Goal: Check status: Check status

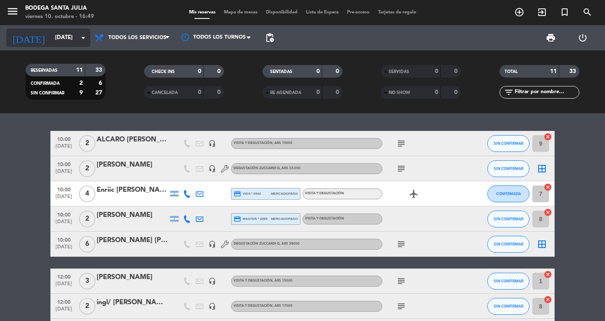
click at [51, 42] on input "[DATE]" at bounding box center [88, 37] width 74 height 15
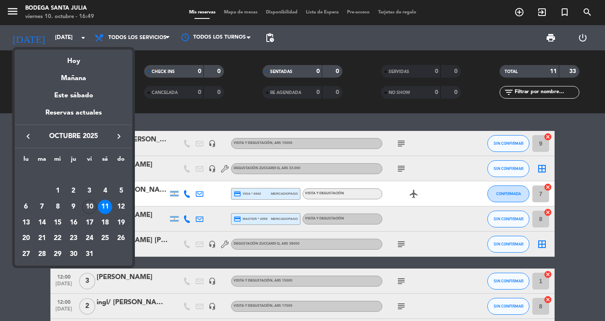
click at [13, 11] on div at bounding box center [302, 160] width 605 height 321
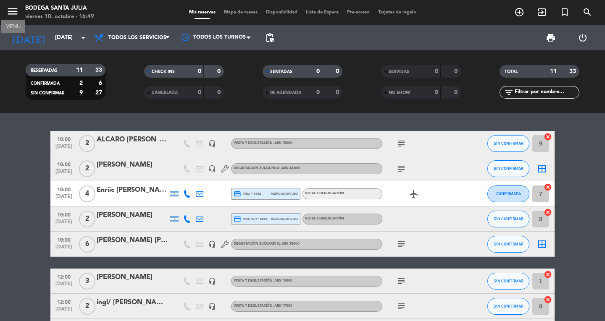
click at [13, 11] on icon "menu" at bounding box center [12, 11] width 13 height 13
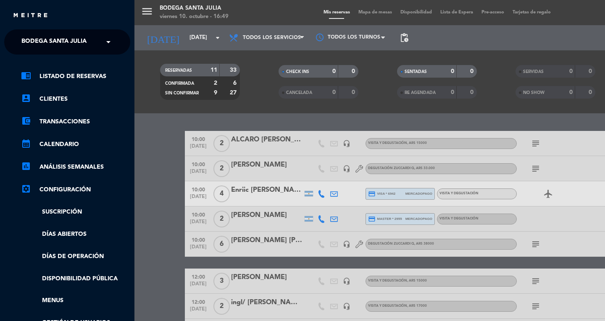
click at [21, 37] on div "× Bodega Santa [PERSON_NAME]" at bounding box center [58, 42] width 81 height 18
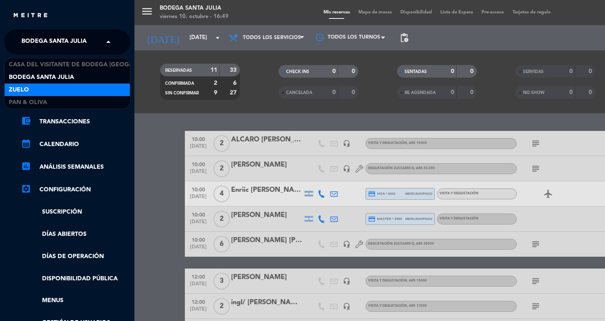
click at [34, 84] on div "Zuelo" at bounding box center [67, 90] width 125 height 13
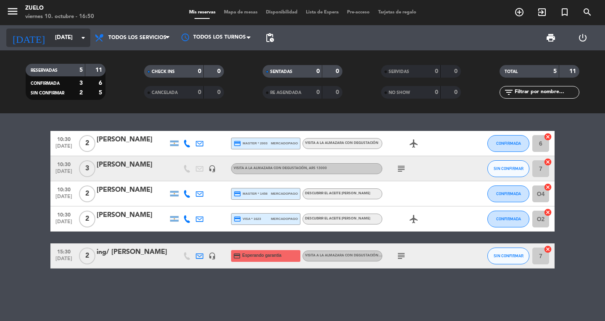
click at [62, 38] on input "[DATE]" at bounding box center [88, 37] width 74 height 15
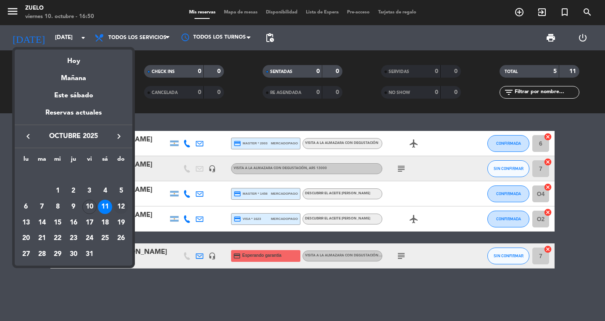
click at [122, 207] on div "12" at bounding box center [121, 207] width 14 height 14
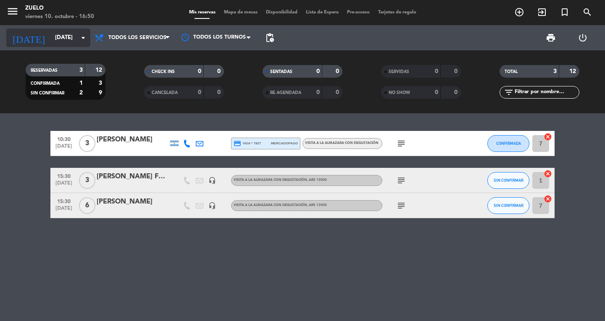
click at [75, 40] on input "[DATE]" at bounding box center [88, 37] width 74 height 15
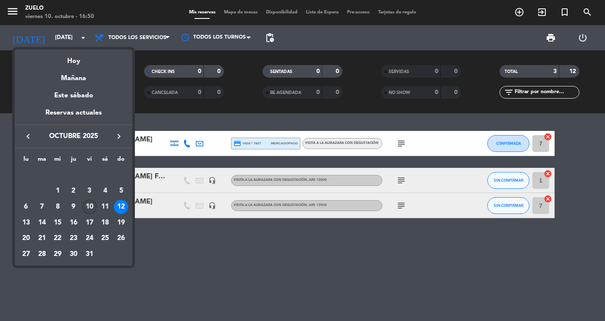
click at [91, 204] on div "10" at bounding box center [89, 207] width 14 height 14
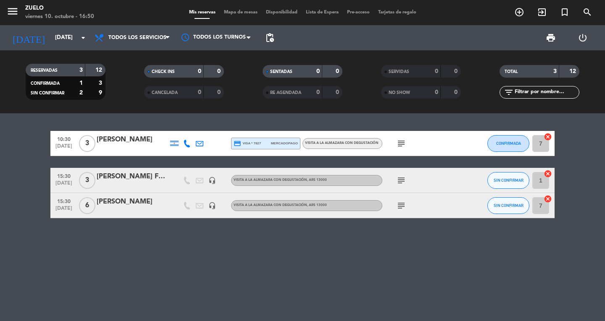
type input "[DATE]"
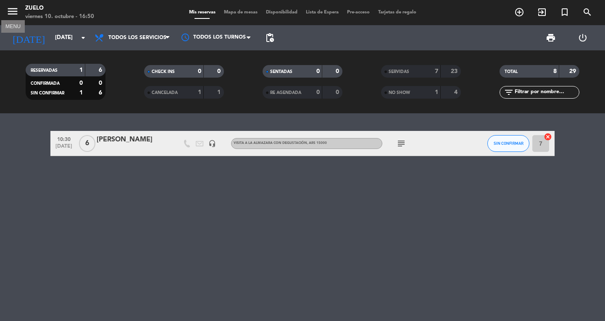
click at [10, 16] on icon "menu" at bounding box center [12, 11] width 13 height 13
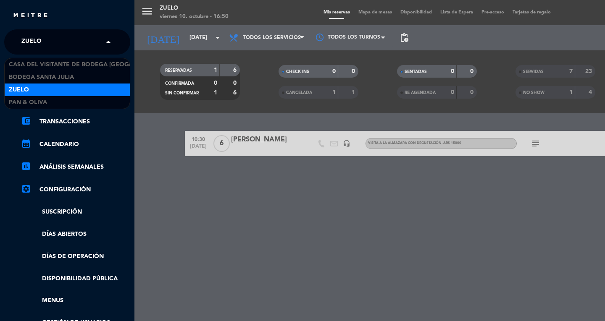
click at [78, 47] on input "text" at bounding box center [68, 42] width 102 height 18
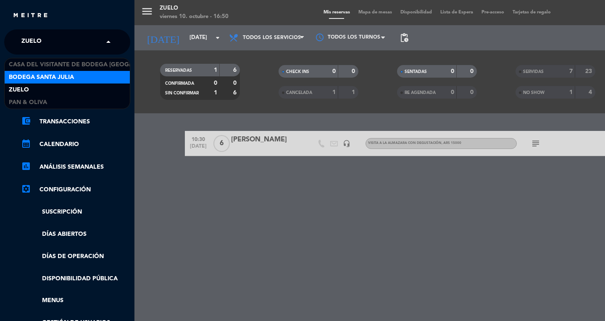
click at [86, 75] on div "Bodega Santa Julia" at bounding box center [67, 77] width 125 height 13
